Goal: Find specific page/section

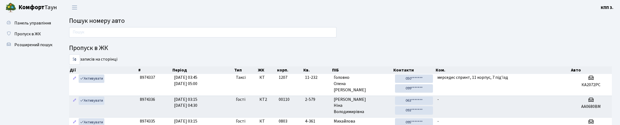
click at [139, 33] on input "text" at bounding box center [202, 32] width 267 height 10
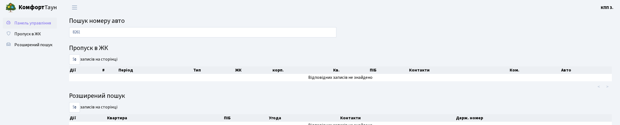
type input "8261"
click at [50, 27] on link "Панель управління" at bounding box center [30, 23] width 54 height 11
